Goal: Task Accomplishment & Management: Use online tool/utility

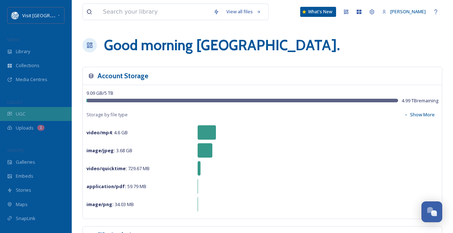
click at [33, 115] on div "UGC" at bounding box center [36, 114] width 72 height 14
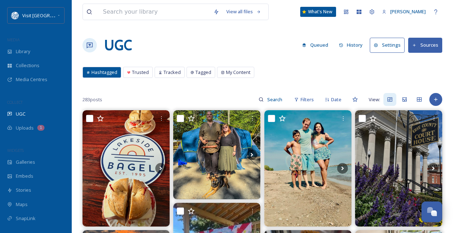
click at [428, 40] on button "Sources" at bounding box center [426, 45] width 34 height 15
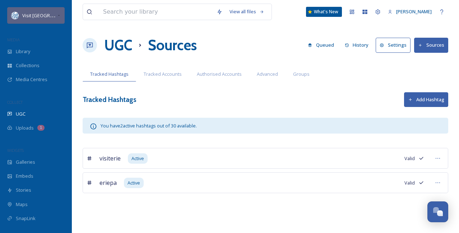
click at [64, 16] on div "Visit [GEOGRAPHIC_DATA]" at bounding box center [35, 15] width 57 height 17
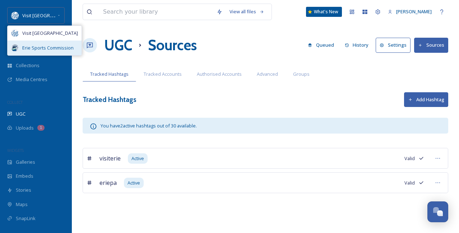
click at [58, 50] on span "Erie Sports Commission" at bounding box center [47, 48] width 51 height 7
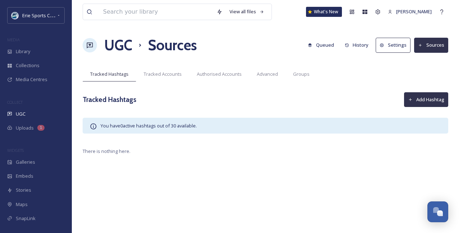
click at [143, 53] on div "UGC Sources Queued History Settings Sources" at bounding box center [266, 45] width 366 height 22
click at [120, 76] on span "Tracked Hashtags" at bounding box center [109, 74] width 38 height 7
click at [31, 111] on div "UGC" at bounding box center [36, 114] width 72 height 14
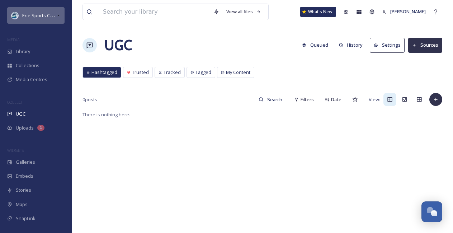
click at [44, 9] on div "Erie Sports Commission" at bounding box center [35, 15] width 57 height 17
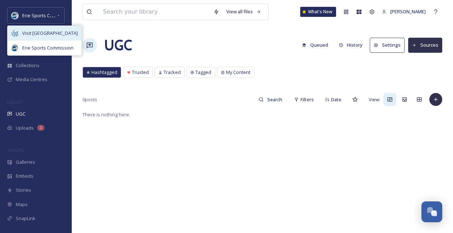
click at [41, 36] on div "Visit [GEOGRAPHIC_DATA]" at bounding box center [45, 33] width 74 height 15
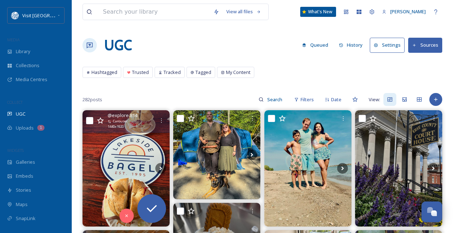
click at [112, 131] on div "@ explore.814 Carousel 1440 x 1920" at bounding box center [126, 121] width 87 height 23
click at [155, 204] on icon at bounding box center [152, 208] width 14 height 14
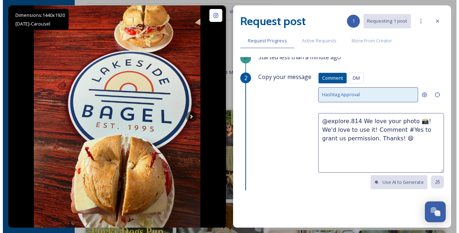
scroll to position [2, 0]
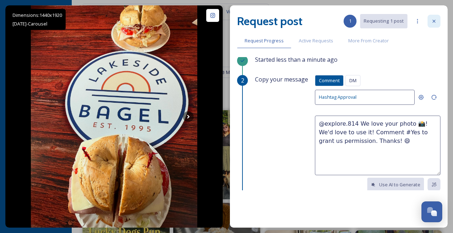
click at [431, 20] on div at bounding box center [434, 21] width 13 height 13
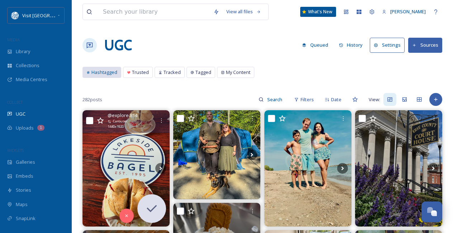
click at [115, 73] on span "Hashtagged" at bounding box center [105, 72] width 26 height 7
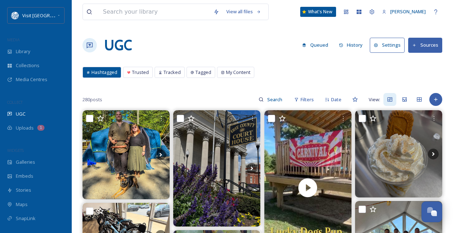
click at [419, 48] on button "Sources" at bounding box center [426, 45] width 34 height 15
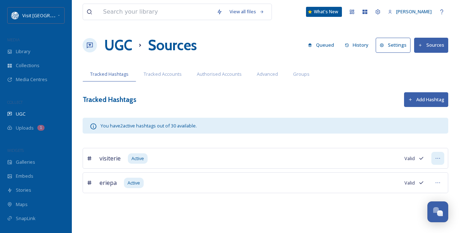
click at [442, 158] on div at bounding box center [437, 158] width 13 height 13
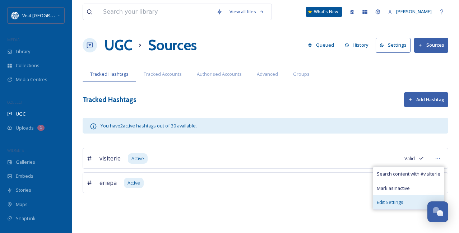
click at [398, 203] on span "Edit Settings" at bounding box center [390, 202] width 27 height 7
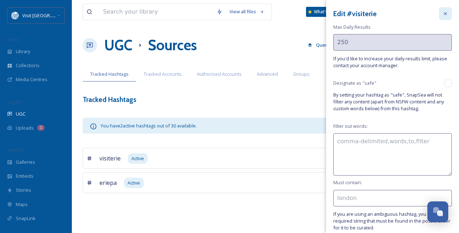
click at [442, 13] on icon at bounding box center [445, 14] width 6 height 6
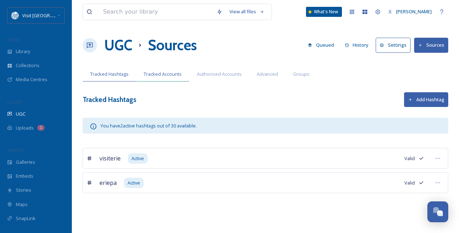
click at [157, 75] on span "Tracked Accounts" at bounding box center [163, 74] width 38 height 7
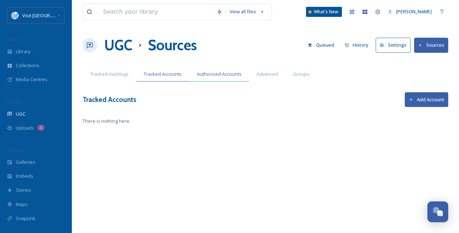
click at [235, 68] on div "Authorised Accounts" at bounding box center [219, 74] width 60 height 15
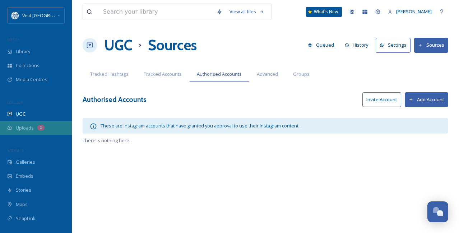
click at [29, 133] on div "Uploads 1" at bounding box center [36, 128] width 72 height 14
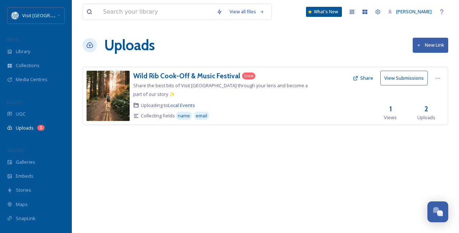
click at [420, 45] on icon at bounding box center [419, 45] width 5 height 5
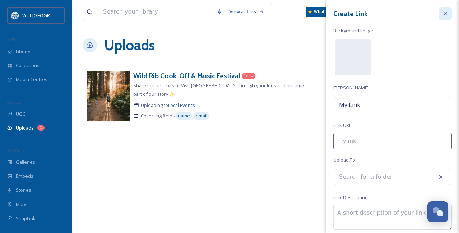
click at [439, 16] on div at bounding box center [445, 13] width 13 height 13
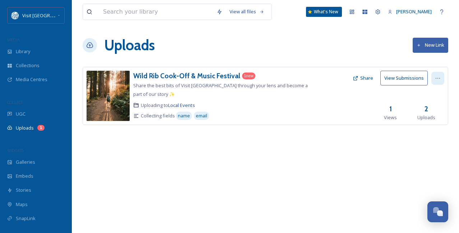
click at [437, 79] on icon at bounding box center [438, 78] width 6 height 6
click at [360, 156] on div "View all files What's New Sydney Dietz Uploads New Link Wild Rib Cook-Off & Mus…" at bounding box center [265, 116] width 387 height 233
click at [420, 48] on button "New Link" at bounding box center [431, 45] width 36 height 15
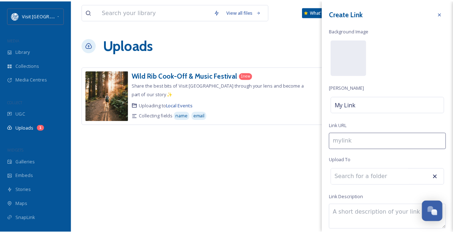
scroll to position [63, 0]
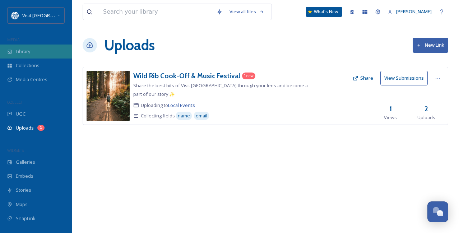
click at [32, 55] on div "Library" at bounding box center [36, 52] width 72 height 14
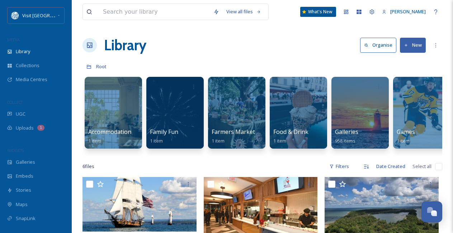
scroll to position [29, 0]
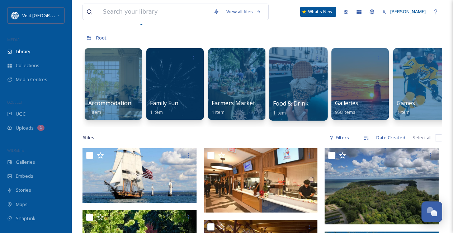
click at [300, 90] on div at bounding box center [298, 83] width 59 height 73
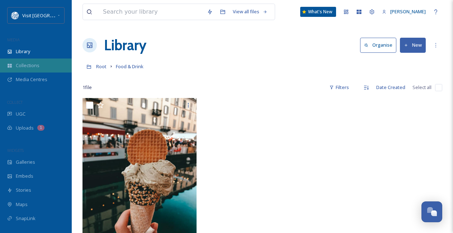
click at [31, 64] on span "Collections" at bounding box center [28, 65] width 24 height 7
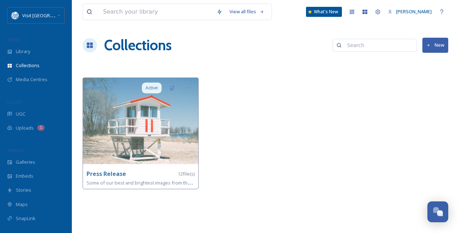
click at [276, 113] on div at bounding box center [266, 135] width 120 height 115
click at [313, 114] on div at bounding box center [266, 135] width 120 height 115
click at [26, 217] on span "SnapLink" at bounding box center [26, 218] width 20 height 7
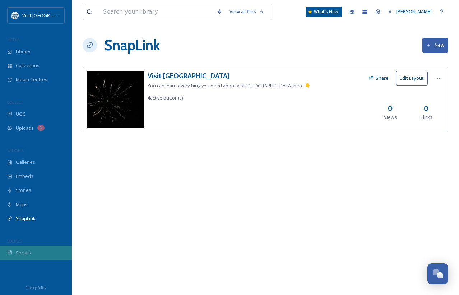
click at [51, 233] on div "Socials" at bounding box center [36, 253] width 72 height 14
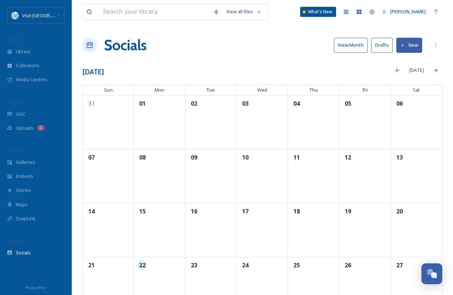
click at [414, 47] on button "New" at bounding box center [410, 45] width 26 height 15
click at [414, 62] on span "Post" at bounding box center [413, 62] width 10 height 7
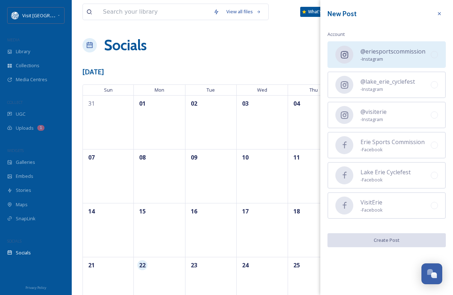
click at [428, 57] on div "@eriesportscommission - Instagram" at bounding box center [387, 54] width 118 height 27
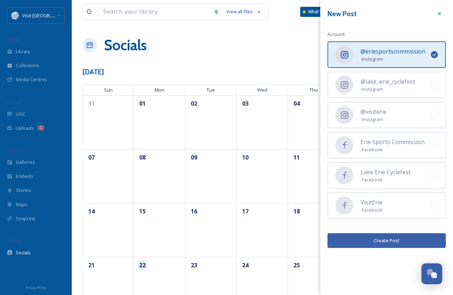
click at [396, 233] on div "New Post Account @eriesportscommission - Instagram @lake_erie_cyclefest - Insta…" at bounding box center [387, 127] width 133 height 255
click at [397, 233] on button "Create Post" at bounding box center [387, 240] width 118 height 15
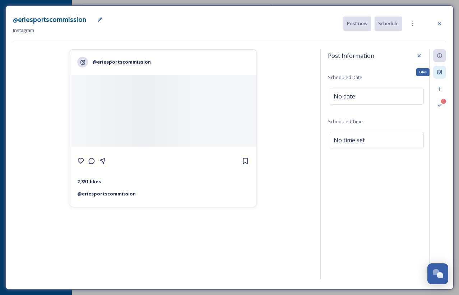
click at [440, 71] on icon at bounding box center [439, 72] width 4 height 4
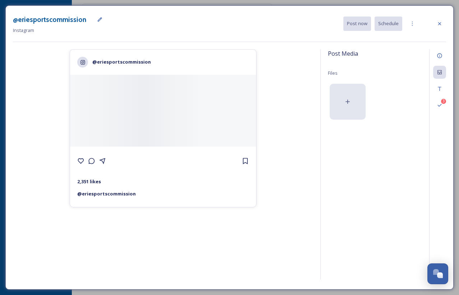
click at [345, 108] on div at bounding box center [348, 102] width 36 height 36
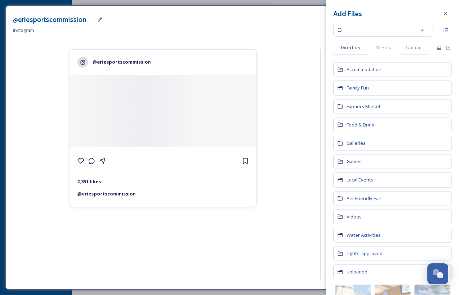
click at [415, 46] on span "Upload" at bounding box center [413, 47] width 15 height 7
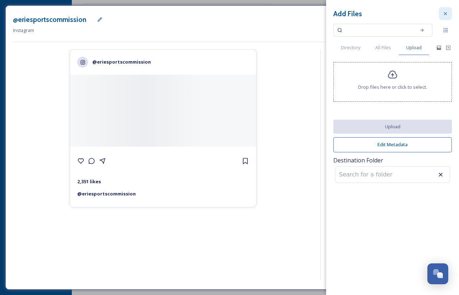
click at [447, 14] on icon at bounding box center [445, 14] width 6 height 6
